Goal: Task Accomplishment & Management: Complete application form

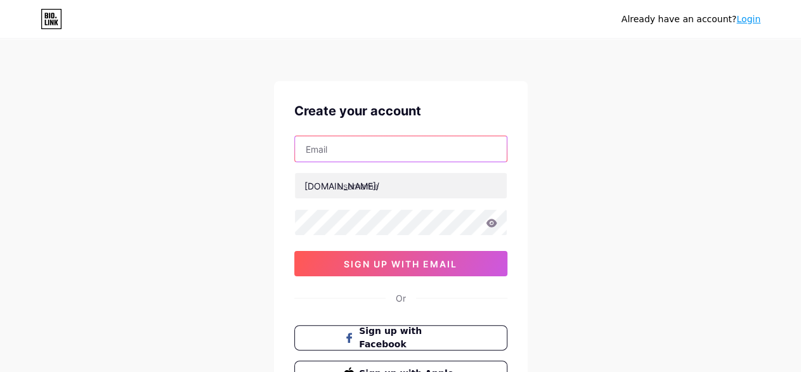
click at [337, 155] on input "text" at bounding box center [401, 148] width 212 height 25
paste input "[EMAIL_ADDRESS][DOMAIN_NAME]"
type input "[EMAIL_ADDRESS][DOMAIN_NAME]"
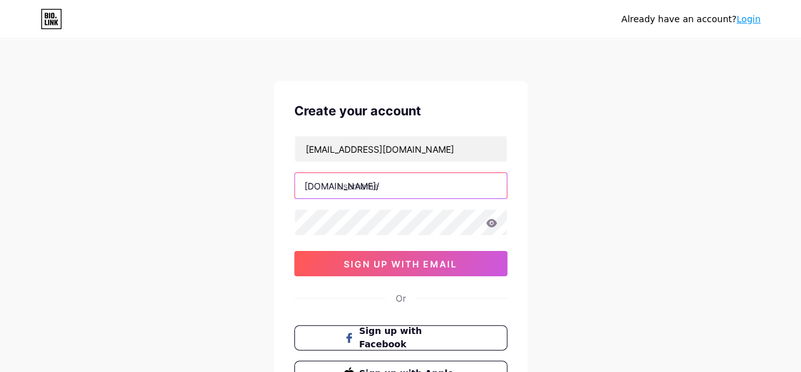
click at [447, 183] on input "text" at bounding box center [401, 185] width 212 height 25
paste input "silagecovers"
type input "silagecovers"
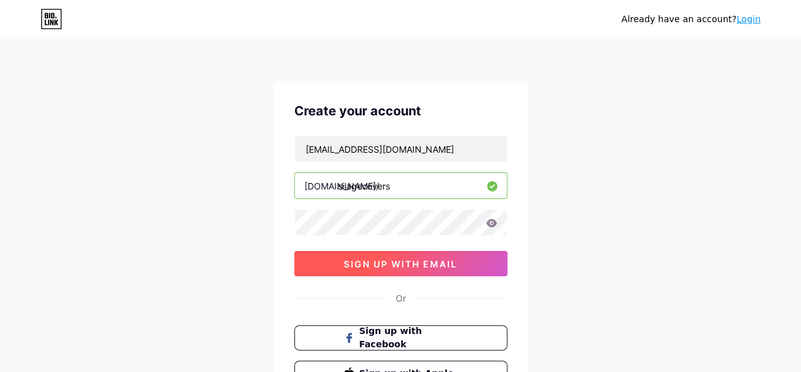
click at [385, 260] on span "sign up with email" at bounding box center [400, 264] width 113 height 11
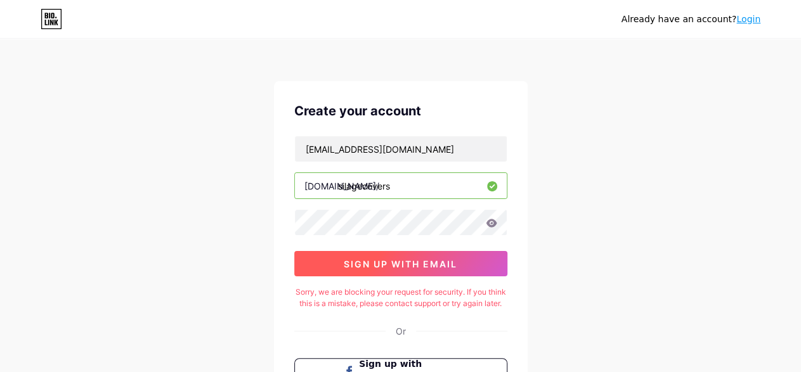
click at [385, 260] on span "sign up with email" at bounding box center [400, 264] width 113 height 11
click at [379, 256] on button "sign up with email" at bounding box center [400, 263] width 213 height 25
